Goal: Obtain resource: Obtain resource

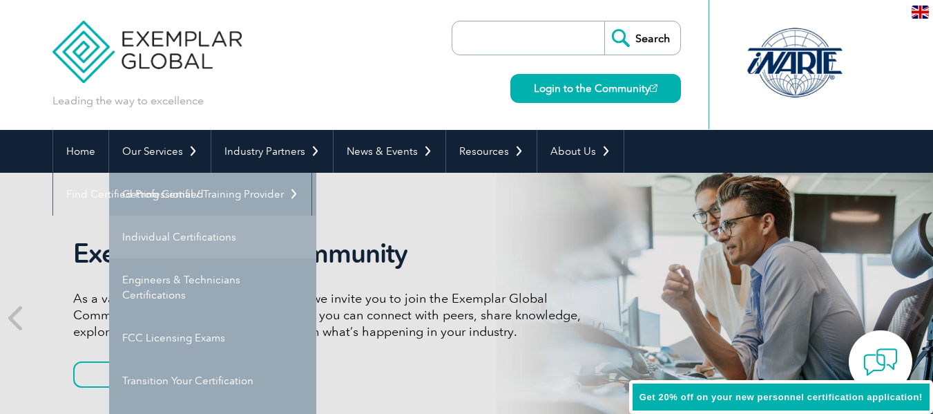
click at [147, 234] on link "Individual Certifications" at bounding box center [212, 237] width 207 height 43
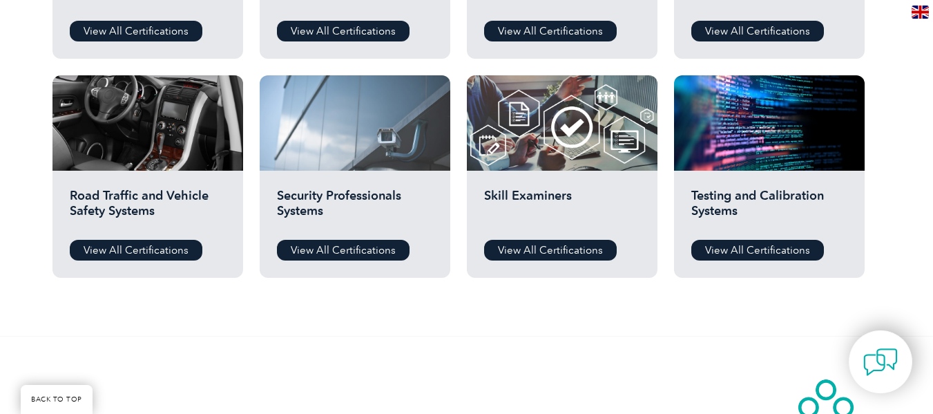
scroll to position [1243, 0]
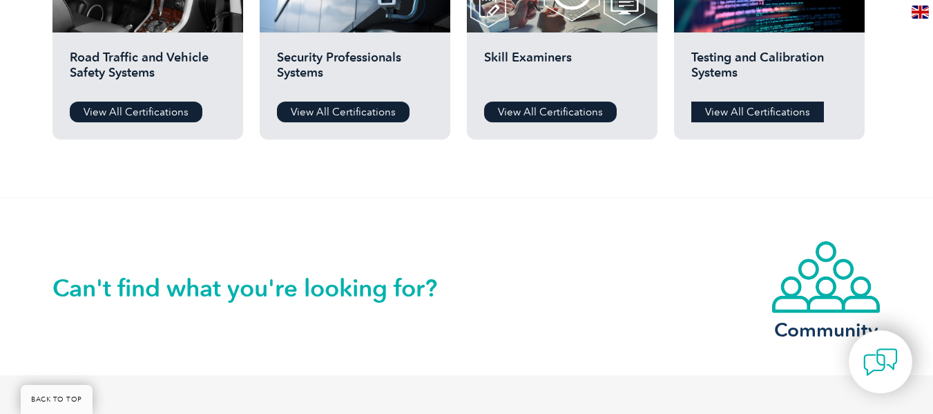
click at [734, 113] on link "View All Certifications" at bounding box center [757, 112] width 133 height 21
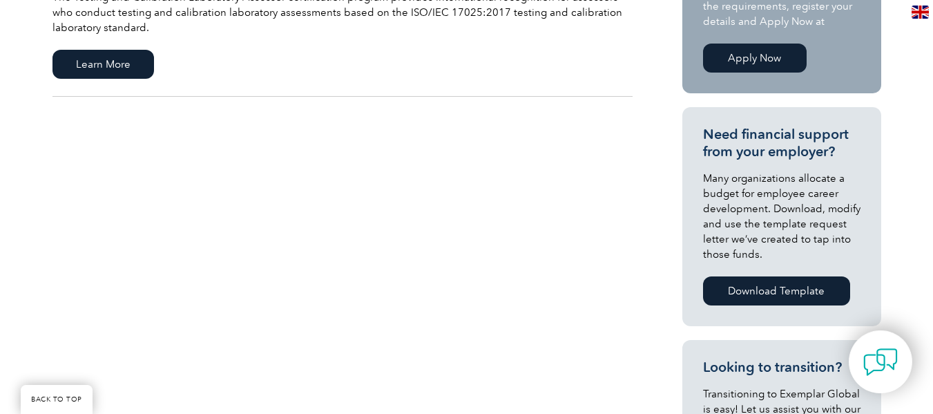
scroll to position [276, 0]
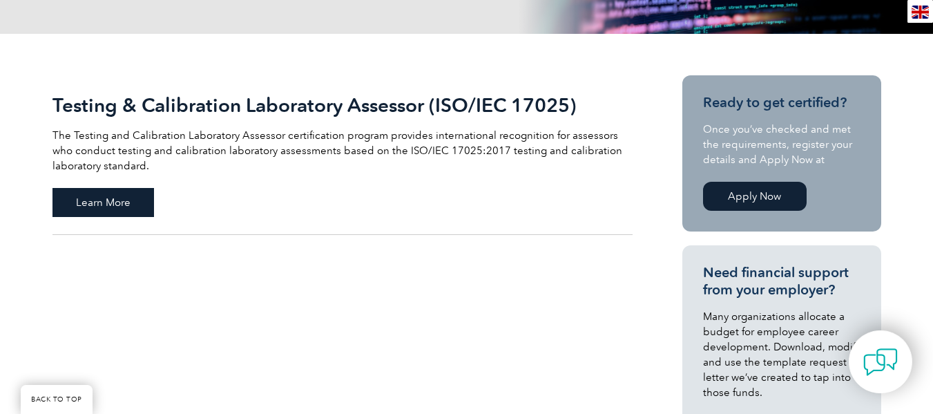
click at [117, 200] on span "Learn More" at bounding box center [103, 202] width 102 height 29
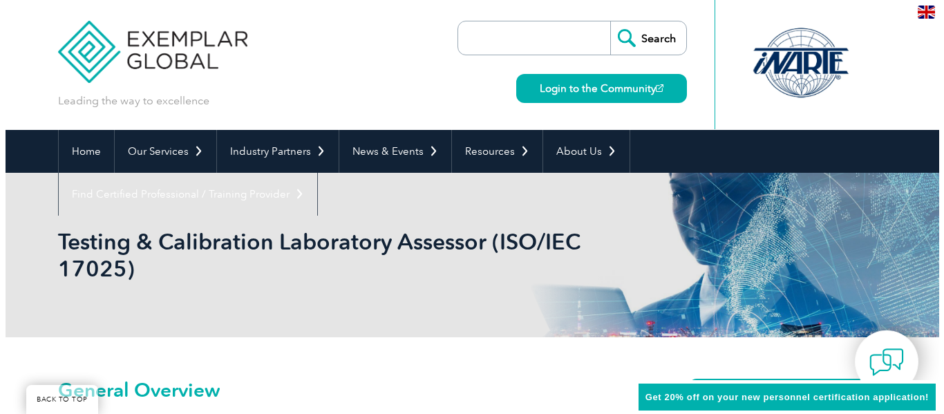
scroll to position [242, 0]
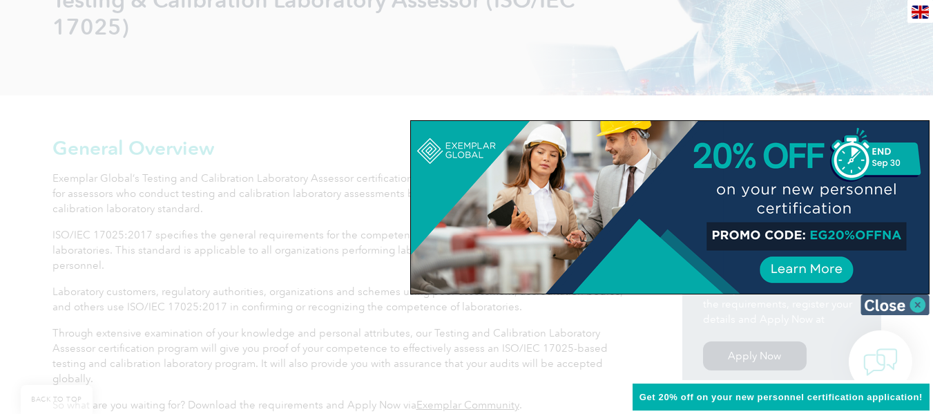
click at [911, 303] on img at bounding box center [895, 304] width 69 height 21
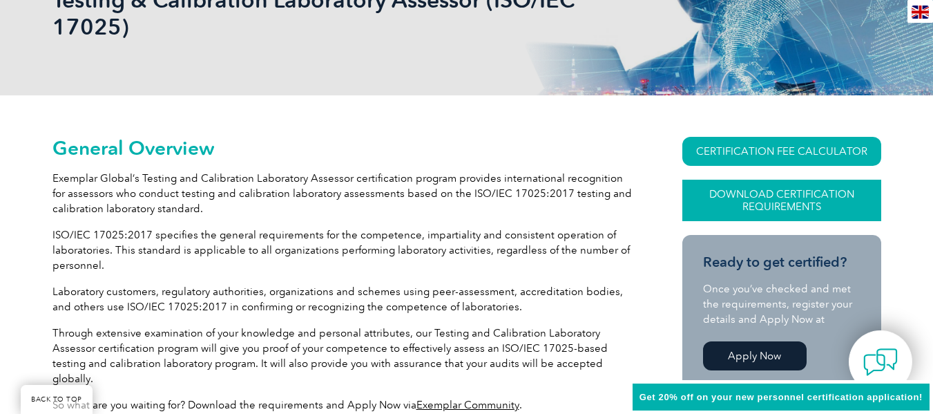
click at [751, 192] on link "Download Certification Requirements" at bounding box center [781, 200] width 199 height 41
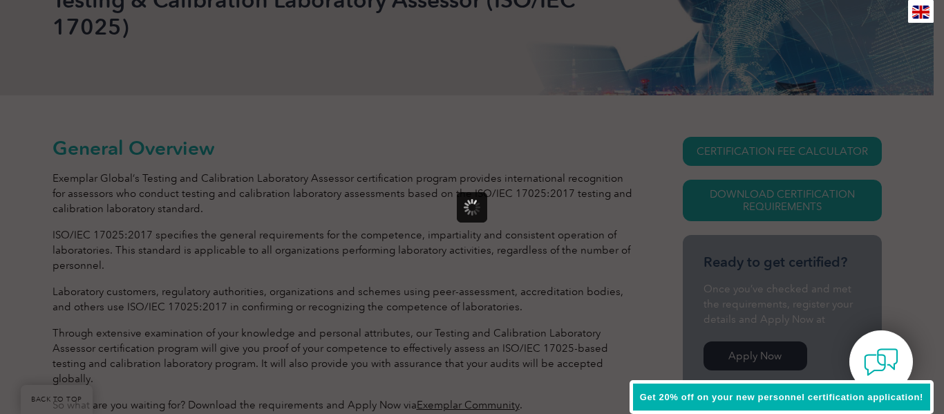
scroll to position [0, 0]
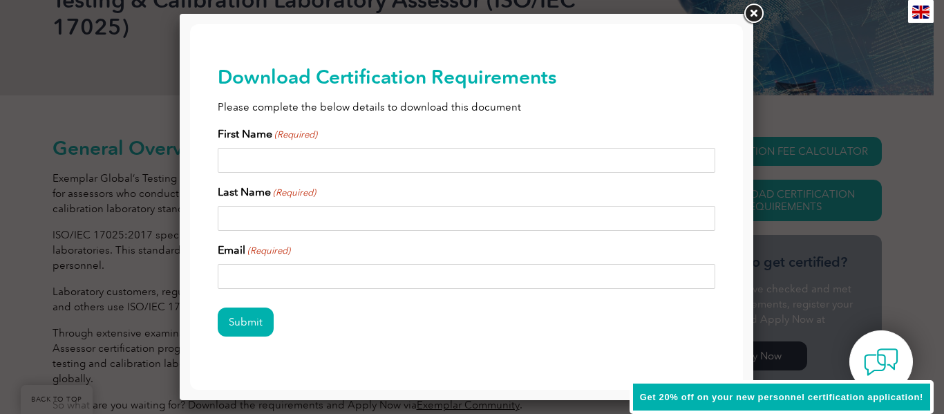
click at [374, 156] on input "First Name (Required)" at bounding box center [466, 160] width 497 height 25
type input "fasfdas"
type input "asdrda"
click at [327, 281] on input "Email (Required)" at bounding box center [466, 276] width 497 height 25
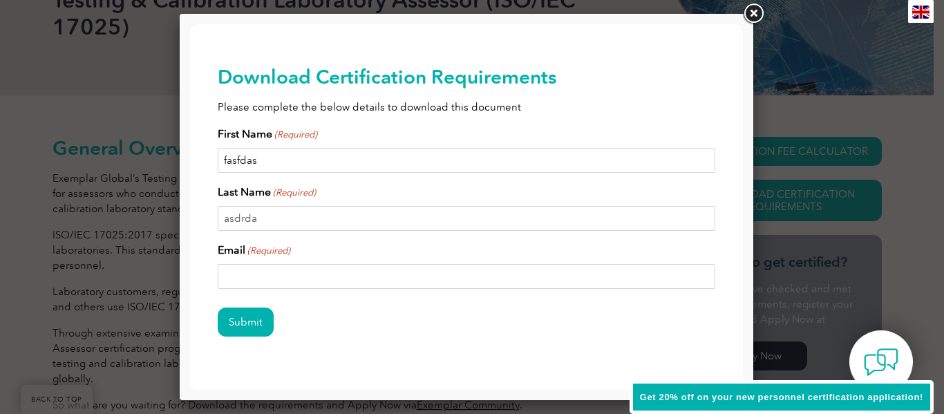
drag, startPoint x: 270, startPoint y: 165, endPoint x: 173, endPoint y: 153, distance: 97.5
click at [190, 153] on html "BACK TO TOP Leading the way to excellence Search Login to the Community ▼ Home …" at bounding box center [466, 223] width 553 height 398
click at [271, 280] on input "Email (Required)" at bounding box center [466, 276] width 497 height 25
paste input "fasfdas"
type input "fasfdas.a@hotmail.com"
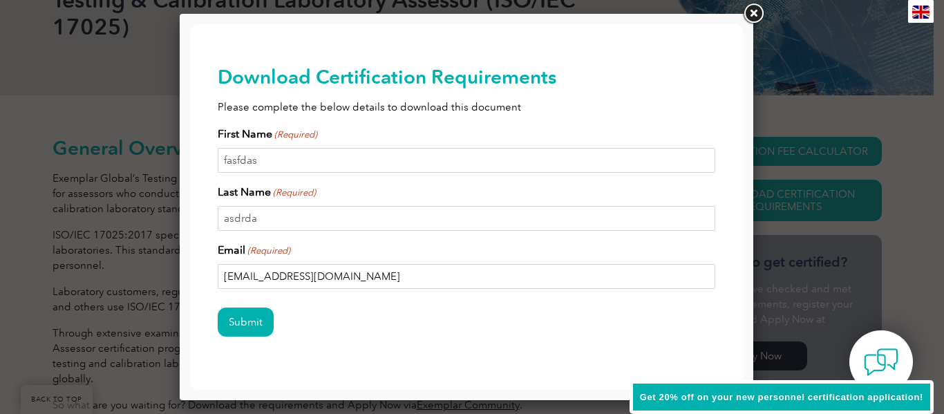
click at [218, 307] on input "Submit" at bounding box center [246, 321] width 56 height 29
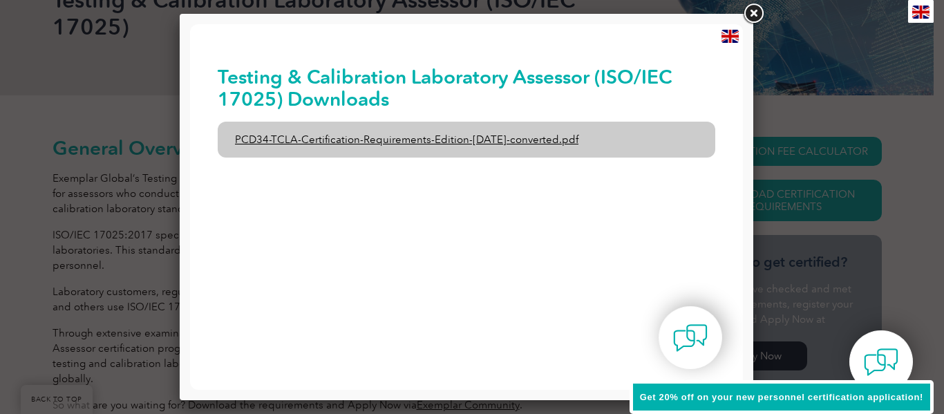
click at [463, 139] on link "PCD34-TCLA-Certification-Requirements-Edition-1-June-2020-converted.pdf" at bounding box center [466, 140] width 497 height 36
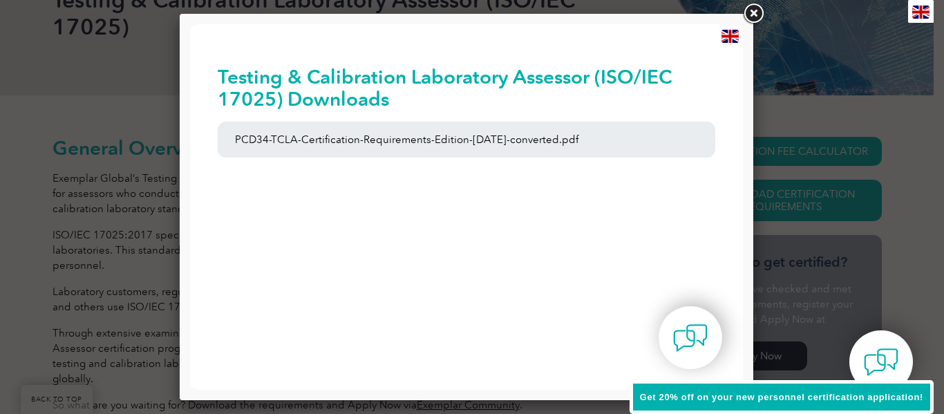
click at [754, 11] on link at bounding box center [752, 13] width 25 height 25
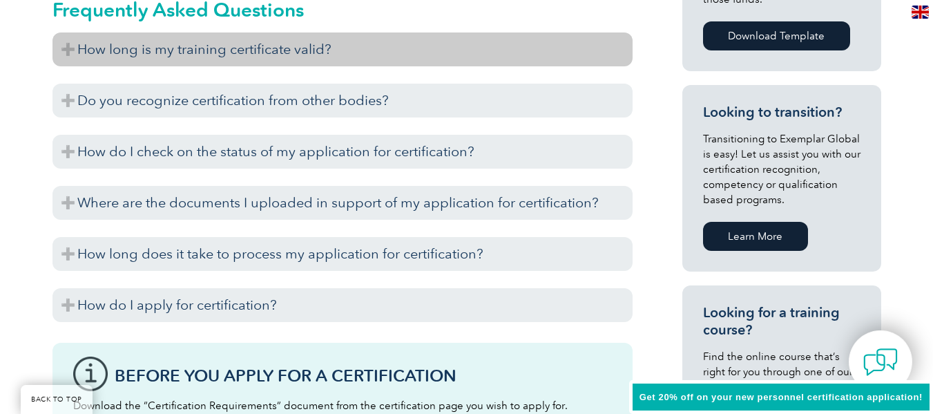
scroll to position [656, 0]
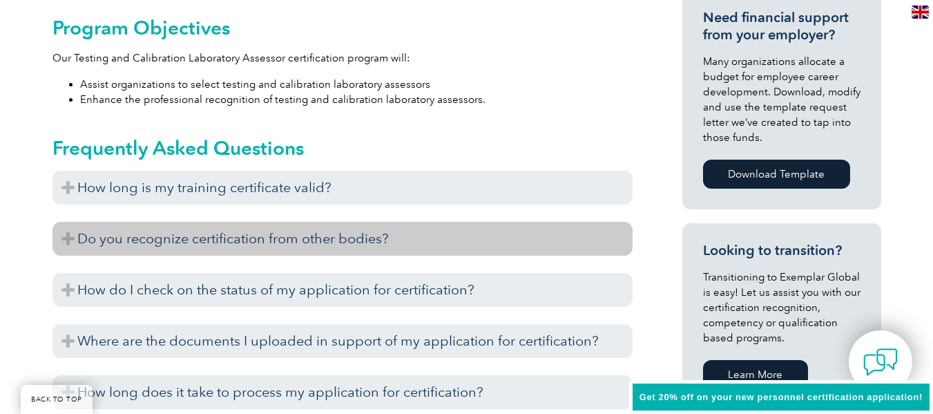
click at [412, 227] on h3 "Do you recognize certification from other bodies?" at bounding box center [342, 239] width 580 height 34
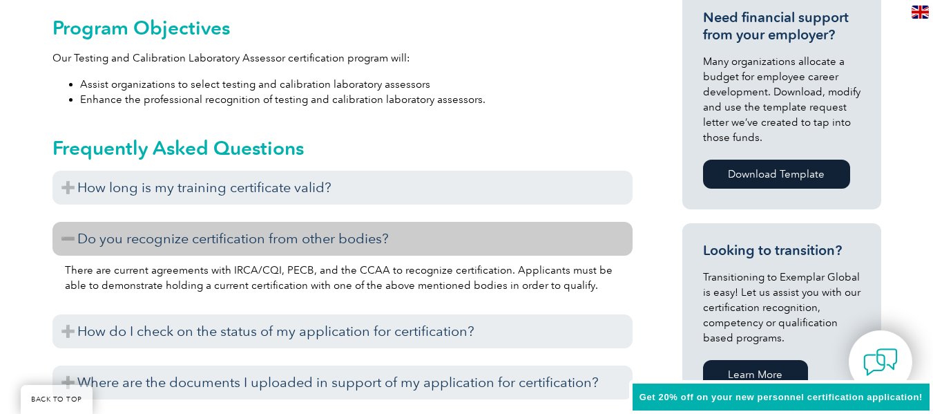
click at [463, 222] on h3 "Do you recognize certification from other bodies?" at bounding box center [342, 239] width 580 height 34
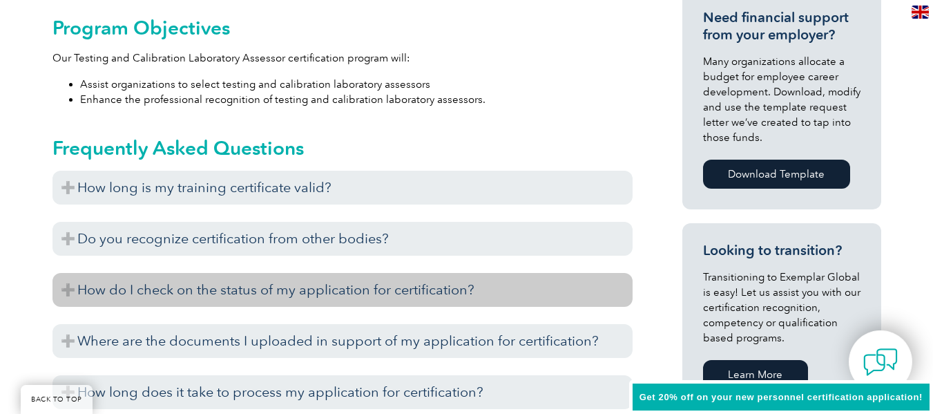
click at [514, 279] on h3 "How do I check on the status of my application for certification?" at bounding box center [342, 290] width 580 height 34
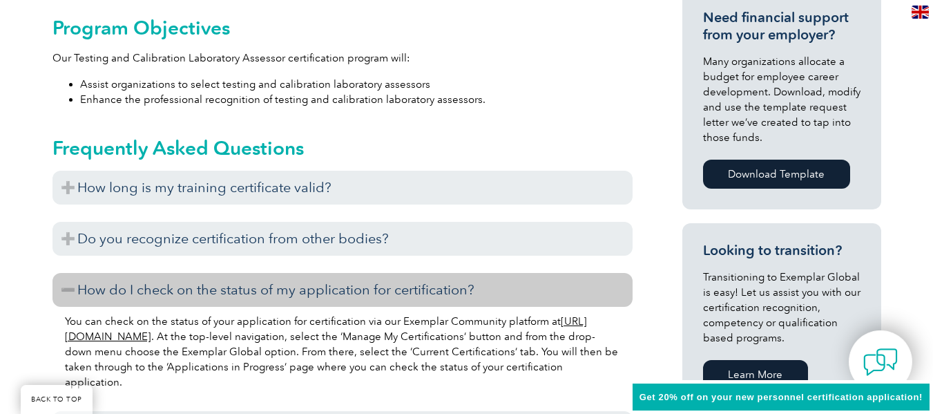
click at [508, 276] on h3 "How do I check on the status of my application for certification?" at bounding box center [342, 290] width 580 height 34
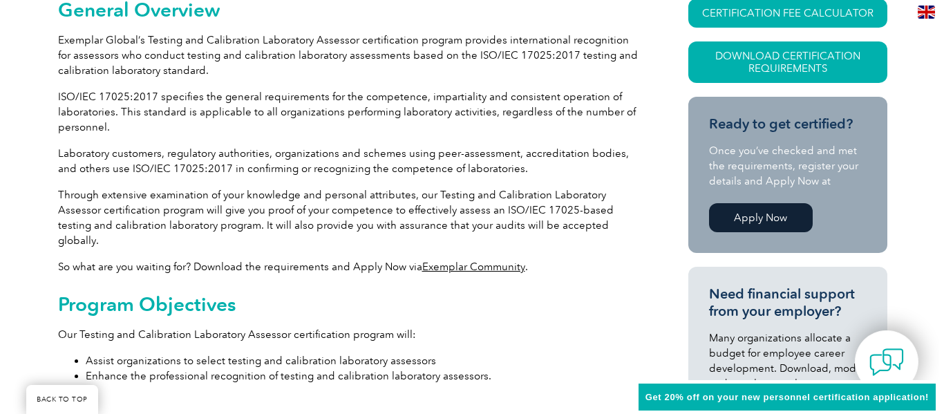
scroll to position [242, 0]
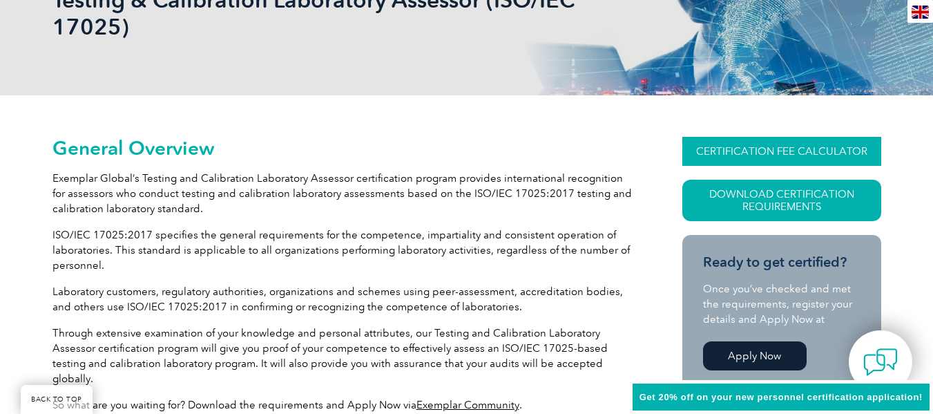
click at [771, 151] on link "CERTIFICATION FEE CALCULATOR" at bounding box center [781, 151] width 199 height 29
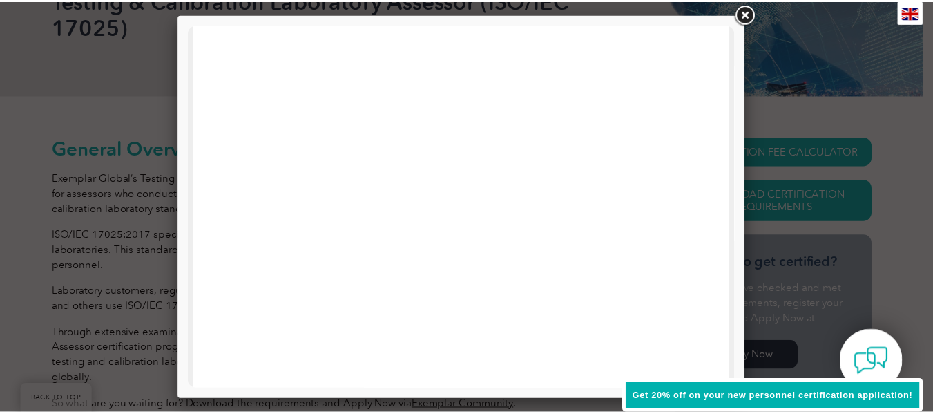
scroll to position [0, 0]
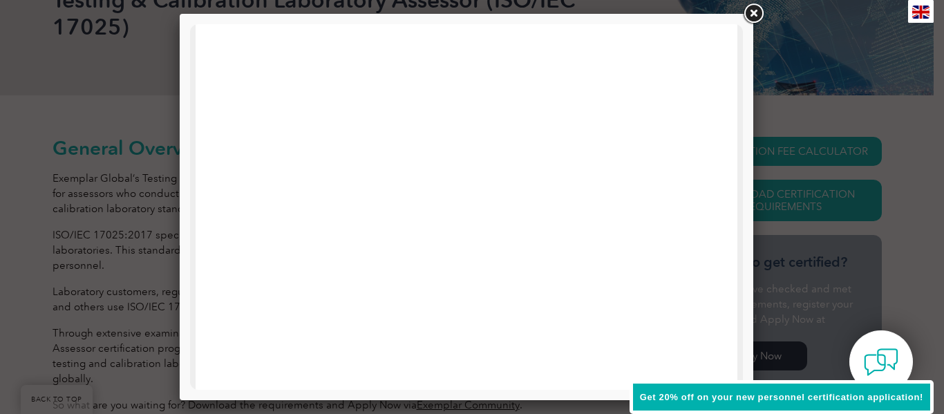
click at [749, 12] on link at bounding box center [752, 13] width 25 height 25
